Goal: Information Seeking & Learning: Learn about a topic

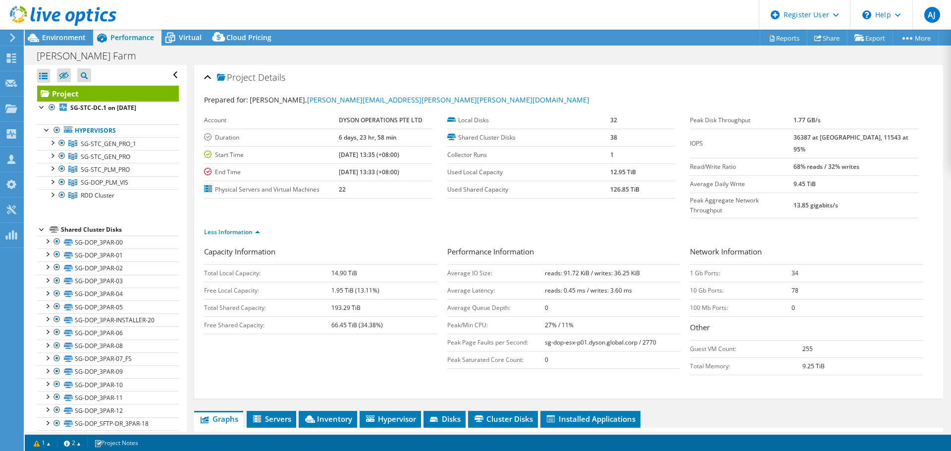
select select "[GEOGRAPHIC_DATA]"
select select "USD"
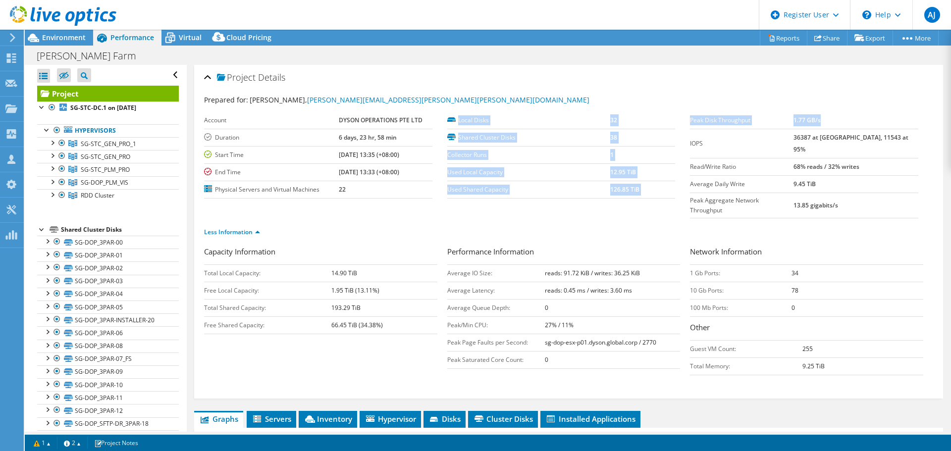
click at [654, 81] on div "Project Details" at bounding box center [568, 77] width 729 height 21
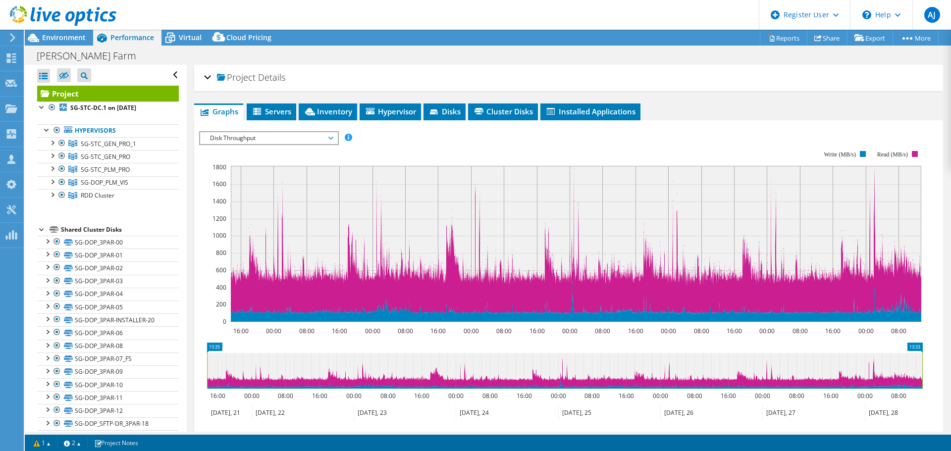
click at [654, 81] on div "Project Details" at bounding box center [568, 77] width 729 height 21
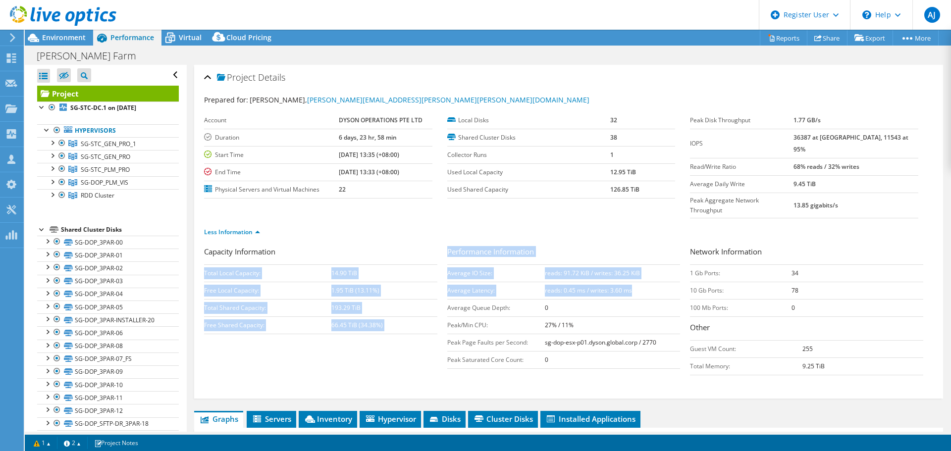
drag, startPoint x: 637, startPoint y: 273, endPoint x: 439, endPoint y: 273, distance: 197.2
click at [439, 273] on div "Capacity Information Total Local Capacity: 14.90 TiB Free Local Capacity: 1.95 …" at bounding box center [568, 313] width 729 height 134
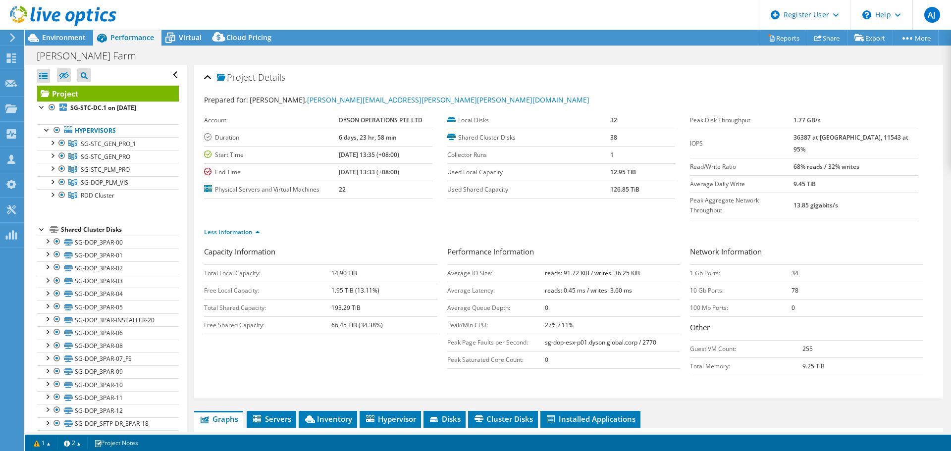
click at [444, 273] on div "Capacity Information Total Local Capacity: 14.90 TiB Free Local Capacity: 1.95 …" at bounding box center [325, 290] width 243 height 88
drag, startPoint x: 445, startPoint y: 272, endPoint x: 629, endPoint y: 272, distance: 183.8
click at [629, 282] on tr "Average Latency: reads: 0.45 ms / writes: 3.60 ms" at bounding box center [563, 290] width 233 height 17
copy tr "Average Latency: reads: 0.45 ms / writes: 3.60 ms"
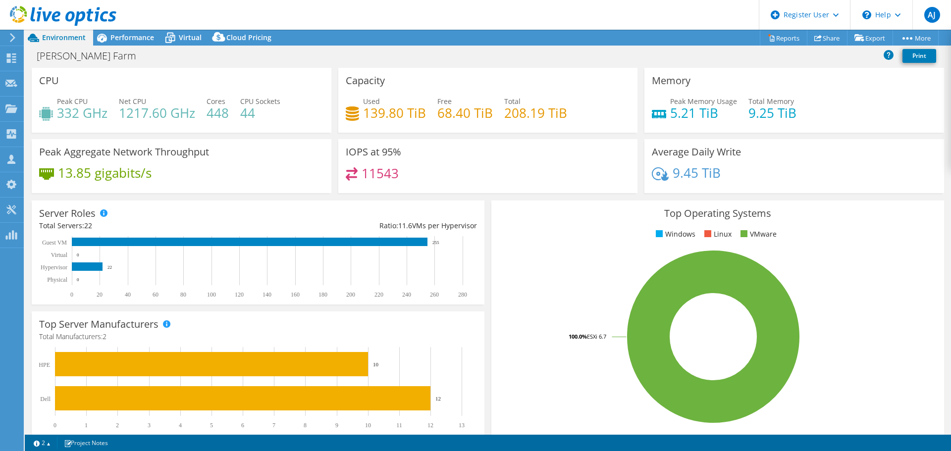
select select "[GEOGRAPHIC_DATA]"
select select "USD"
click at [140, 33] on span "Performance" at bounding box center [132, 37] width 44 height 9
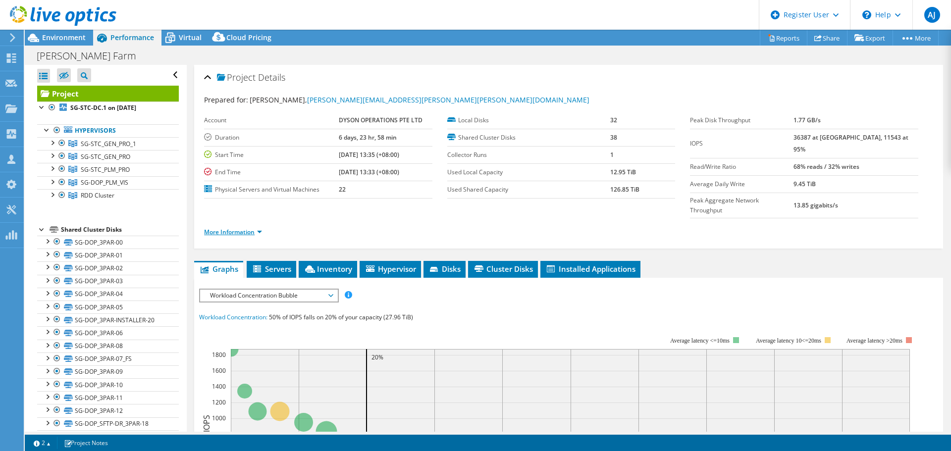
click at [262, 228] on link "More Information" at bounding box center [233, 232] width 58 height 8
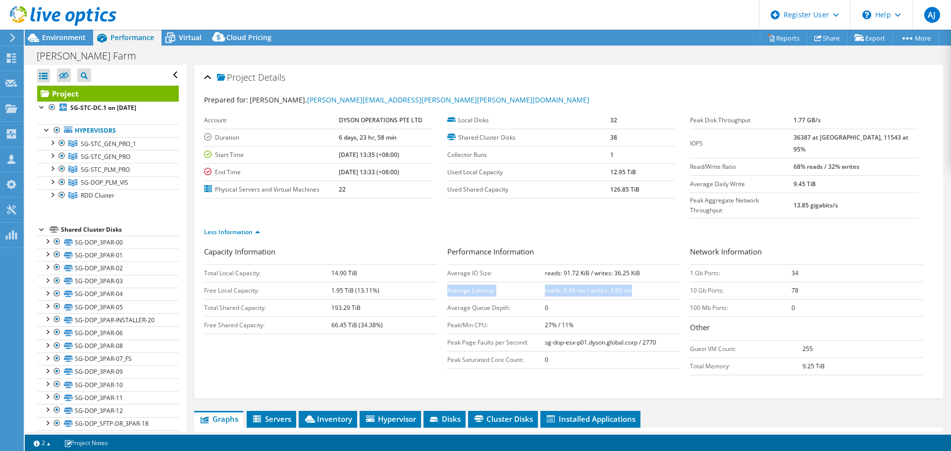
drag, startPoint x: 634, startPoint y: 272, endPoint x: 445, endPoint y: 273, distance: 188.8
click at [447, 282] on tr "Average Latency: reads: 0.45 ms / writes: 3.60 ms" at bounding box center [563, 290] width 233 height 17
copy tr "Average Latency: reads: 0.45 ms / writes: 3.60 ms"
